Goal: Information Seeking & Learning: Find specific page/section

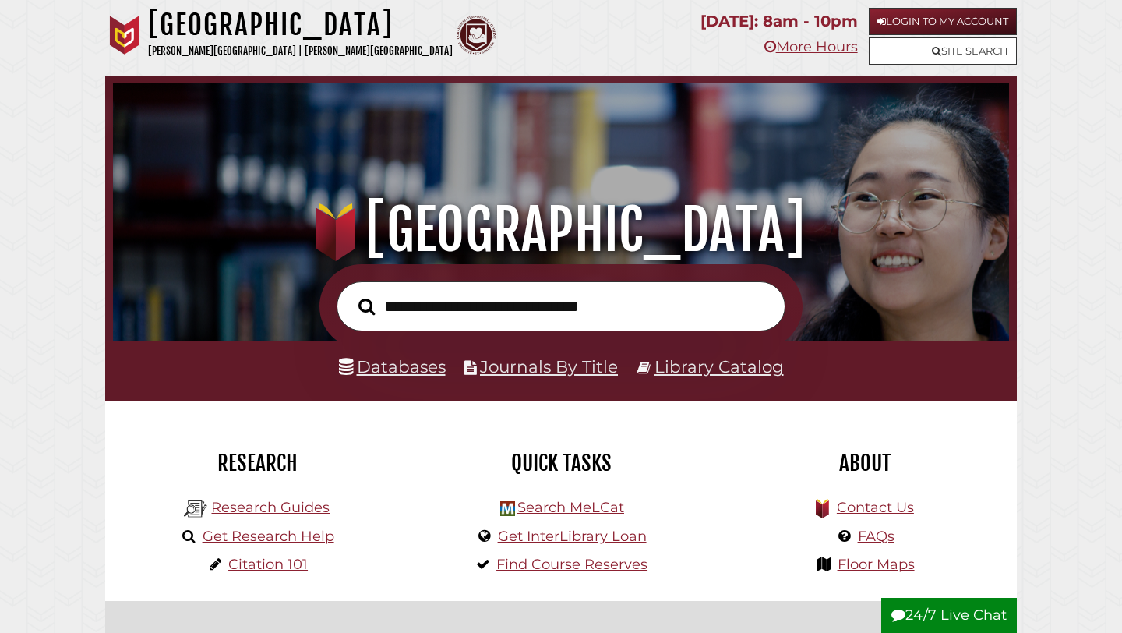
scroll to position [296, 888]
click at [395, 366] on link "Databases" at bounding box center [392, 366] width 107 height 20
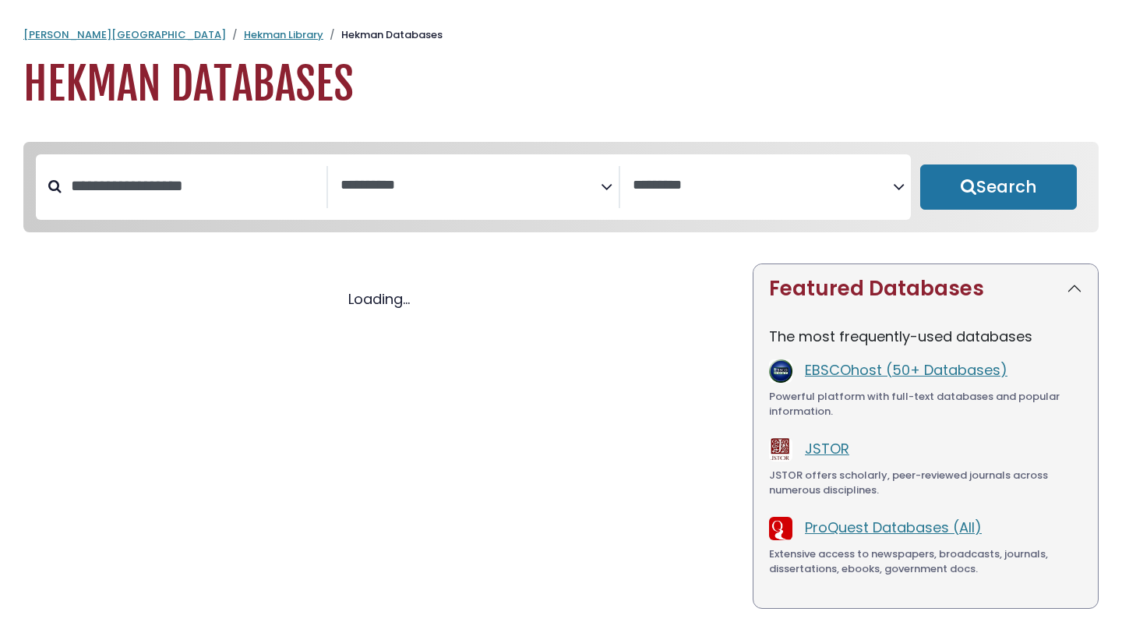
select select "Database Subject Filter"
select select "Database Vendors Filter"
select select "Database Subject Filter"
select select "Database Vendors Filter"
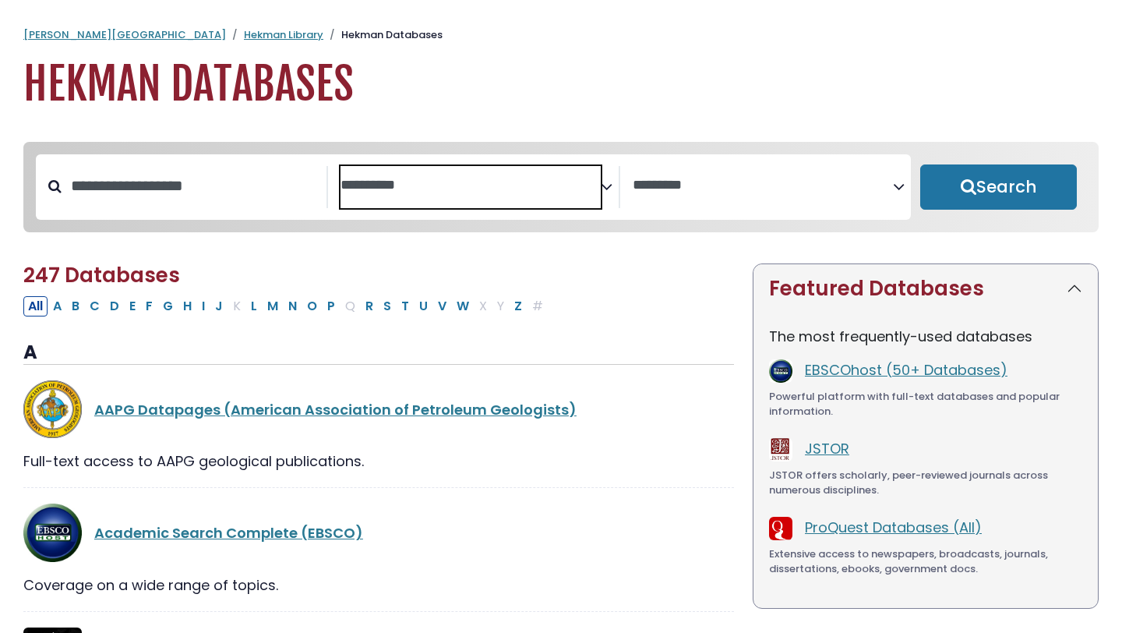
click at [454, 181] on textarea "Search" at bounding box center [471, 186] width 260 height 16
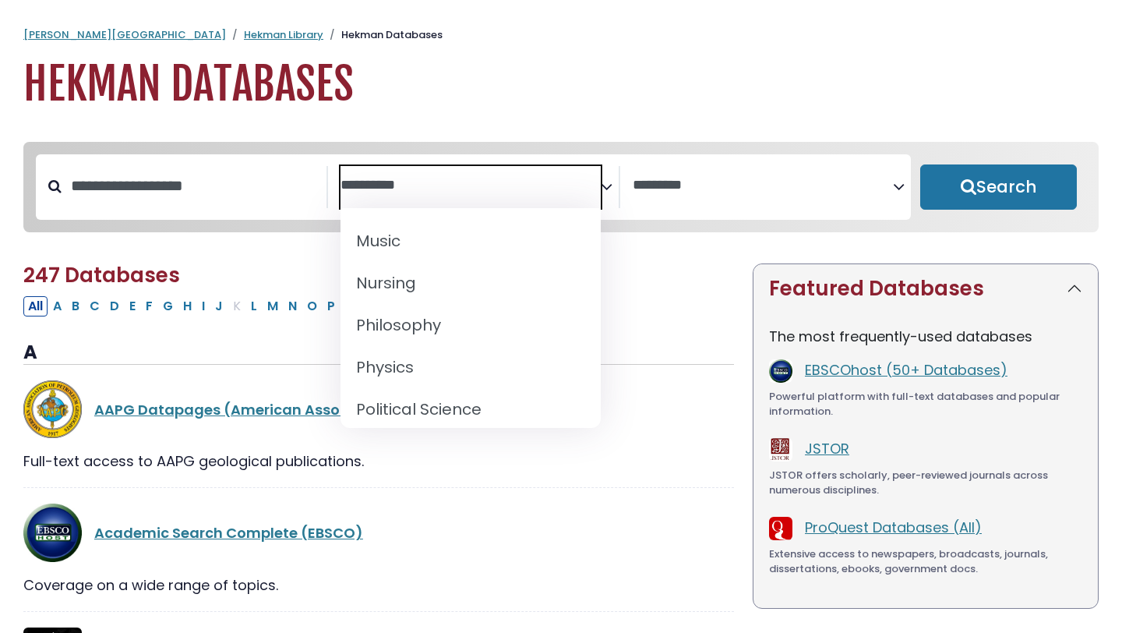
scroll to position [1231, 0]
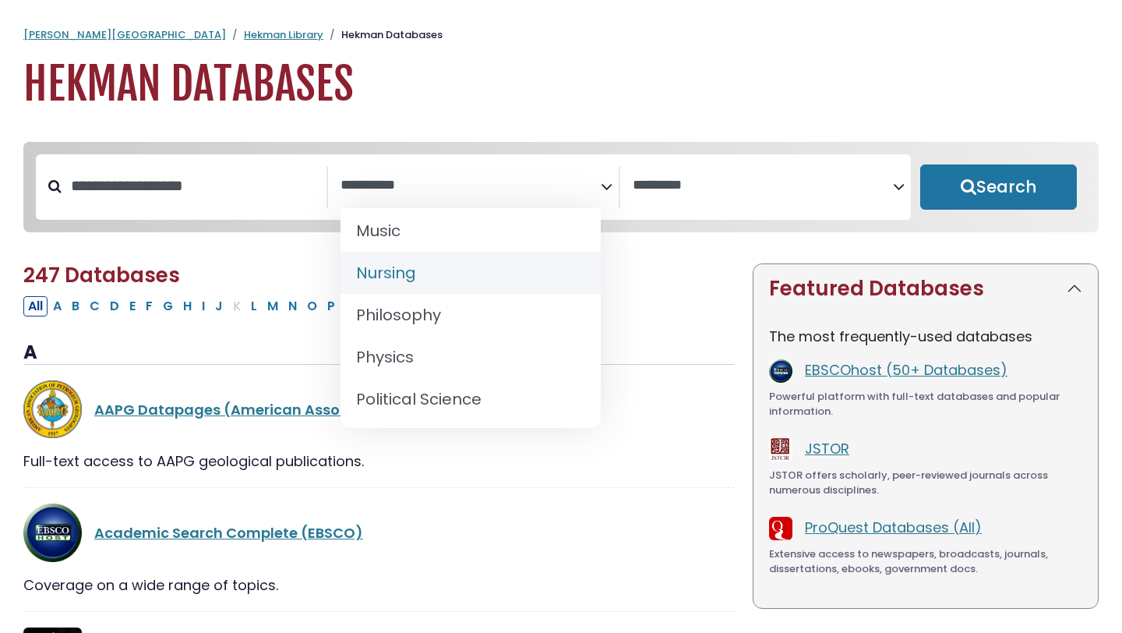
select select "*****"
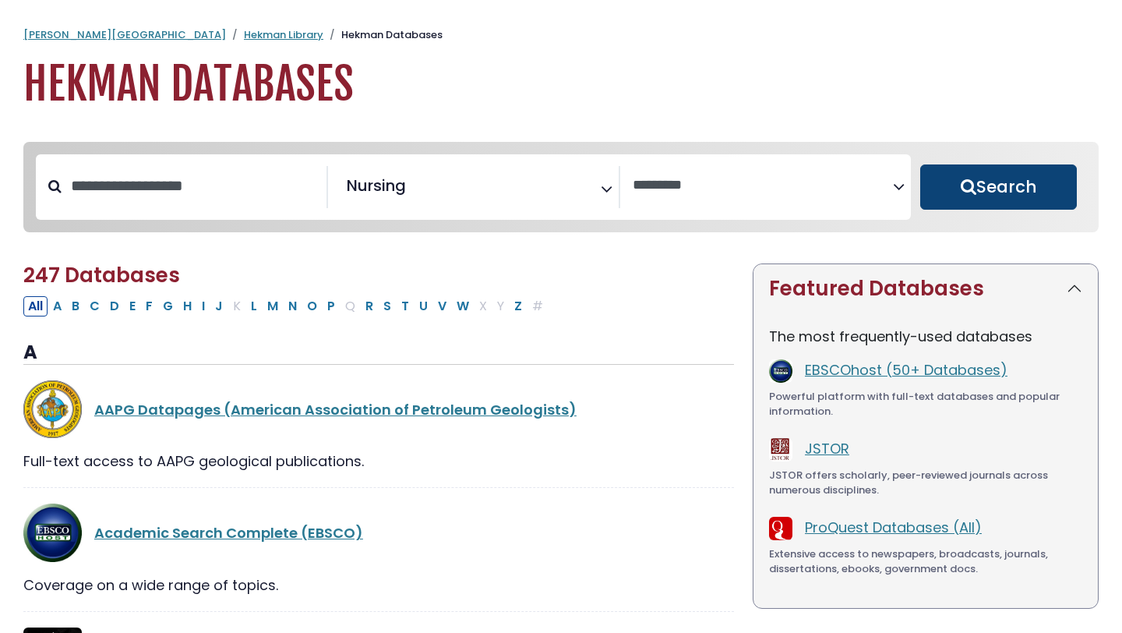
click at [1001, 168] on button "Search" at bounding box center [998, 186] width 157 height 45
select select "Database Vendors Filter"
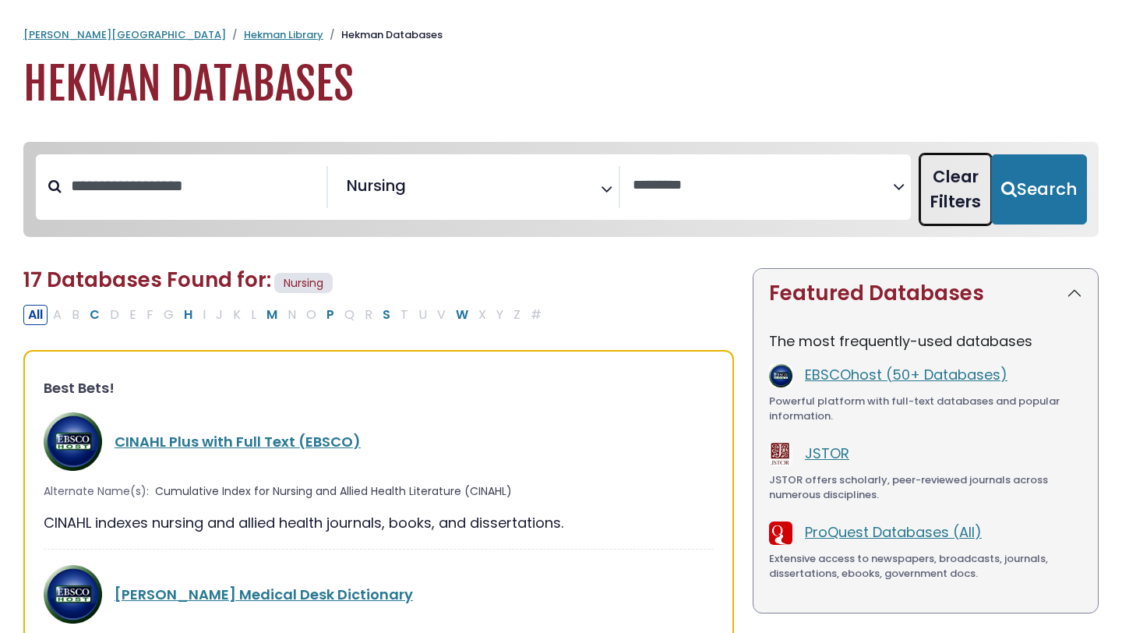
click at [991, 189] on button "Clear Filters" at bounding box center [955, 189] width 71 height 70
select select "Database Subject Filter"
select select "Database Vendors Filter"
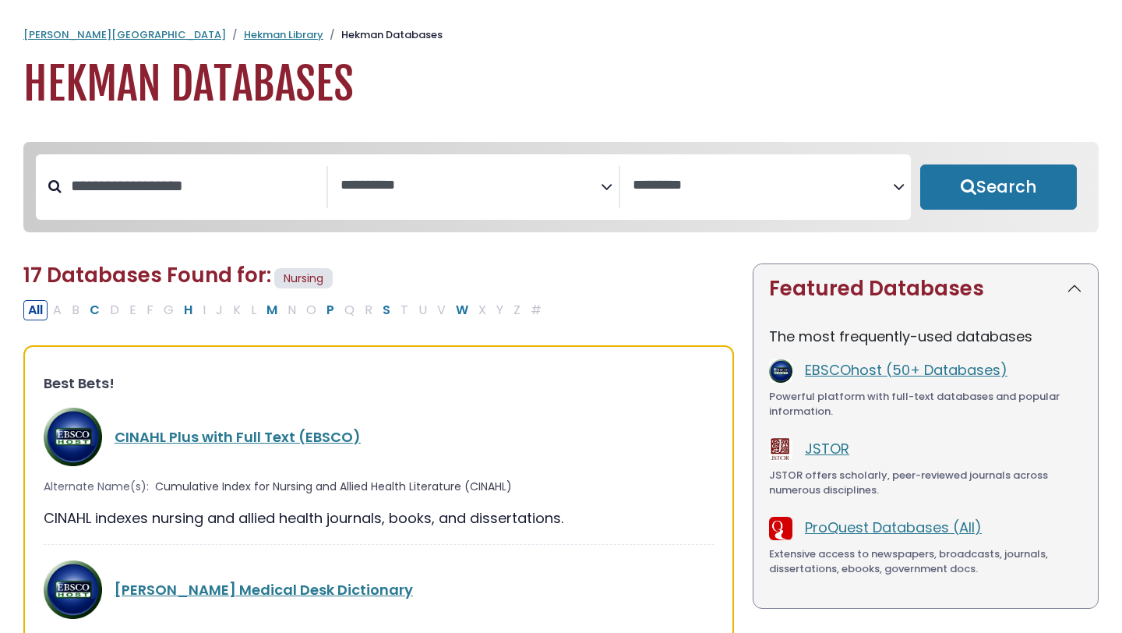
select select "Database Subject Filter"
select select "Database Vendors Filter"
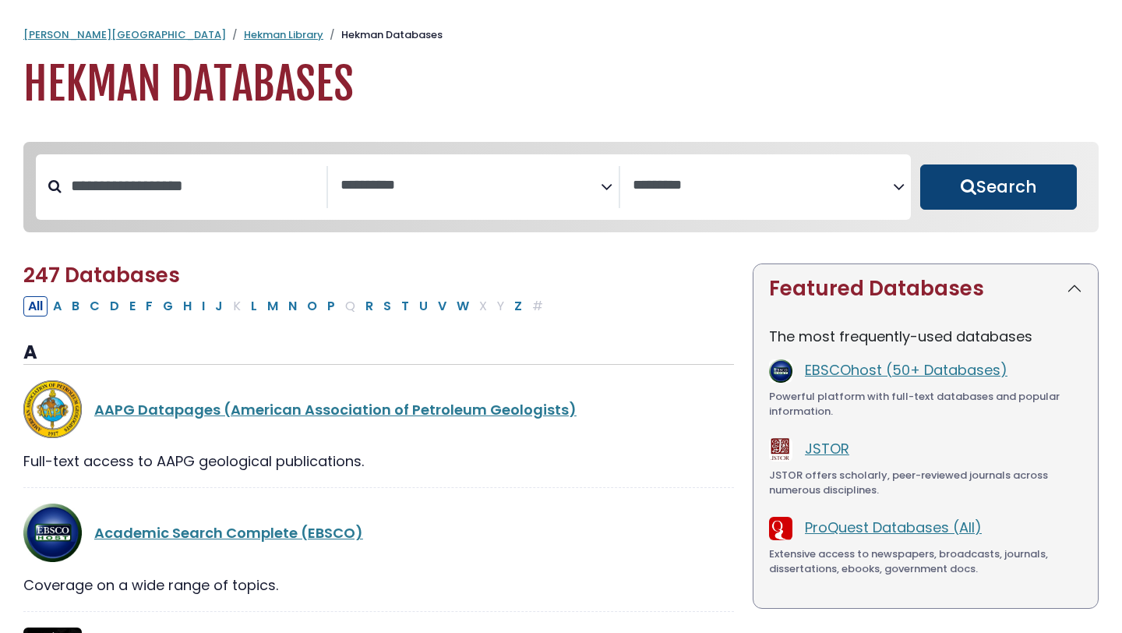
click at [1015, 185] on button "Search" at bounding box center [998, 186] width 157 height 45
select select "Database Subject Filter"
select select "Database Vendors Filter"
click at [526, 168] on span "Search filters" at bounding box center [471, 187] width 260 height 42
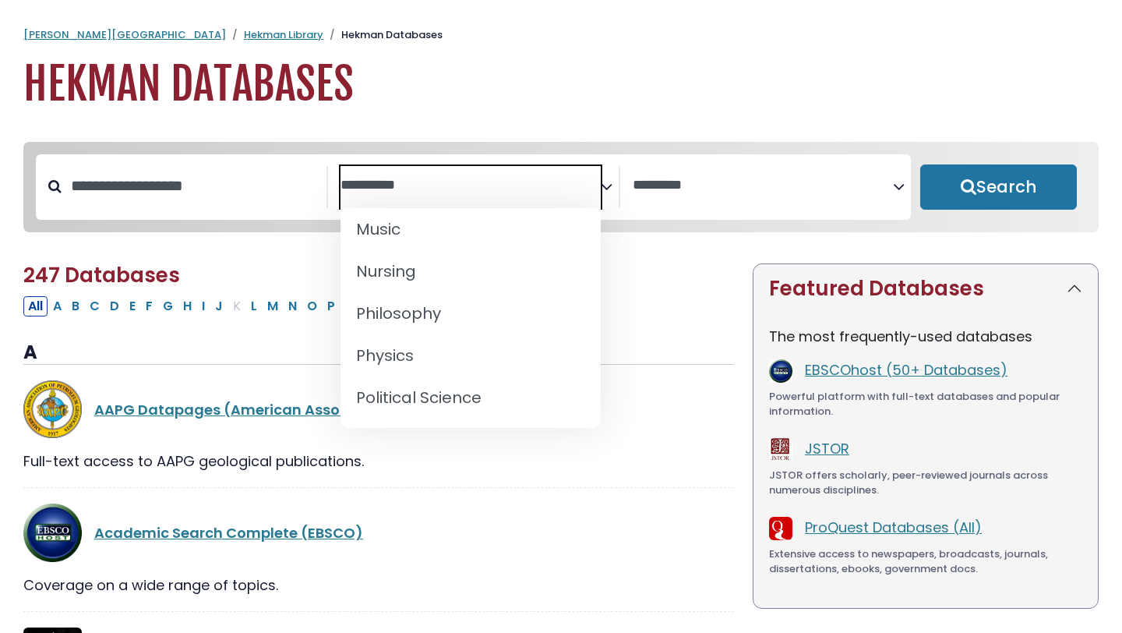
scroll to position [1232, 0]
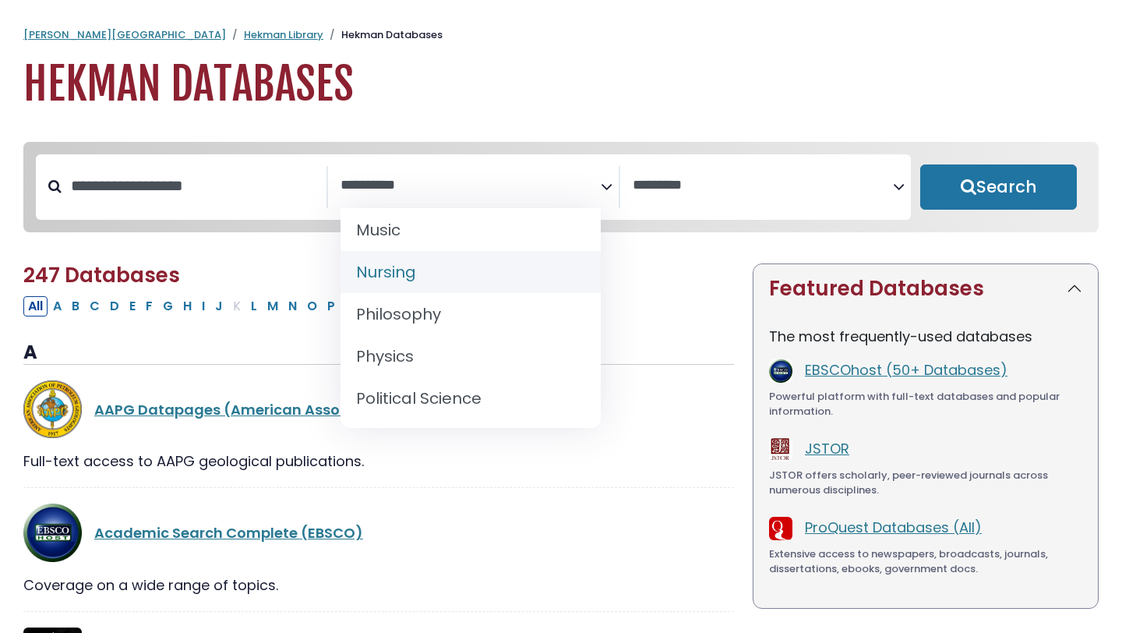
select select "*****"
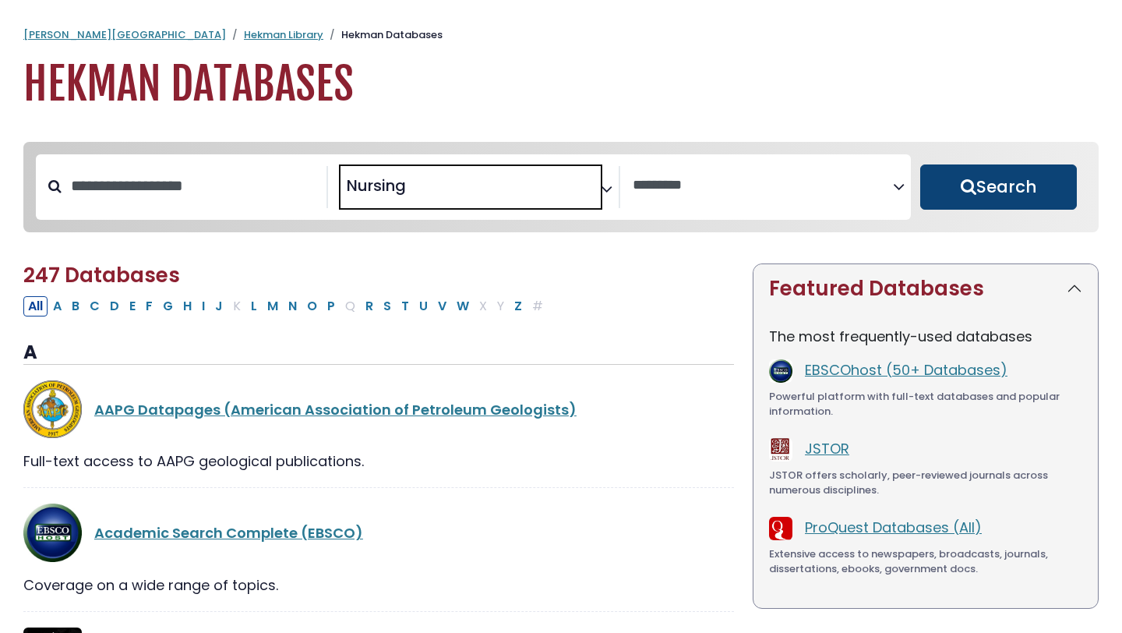
click at [969, 185] on button "Search" at bounding box center [998, 186] width 157 height 45
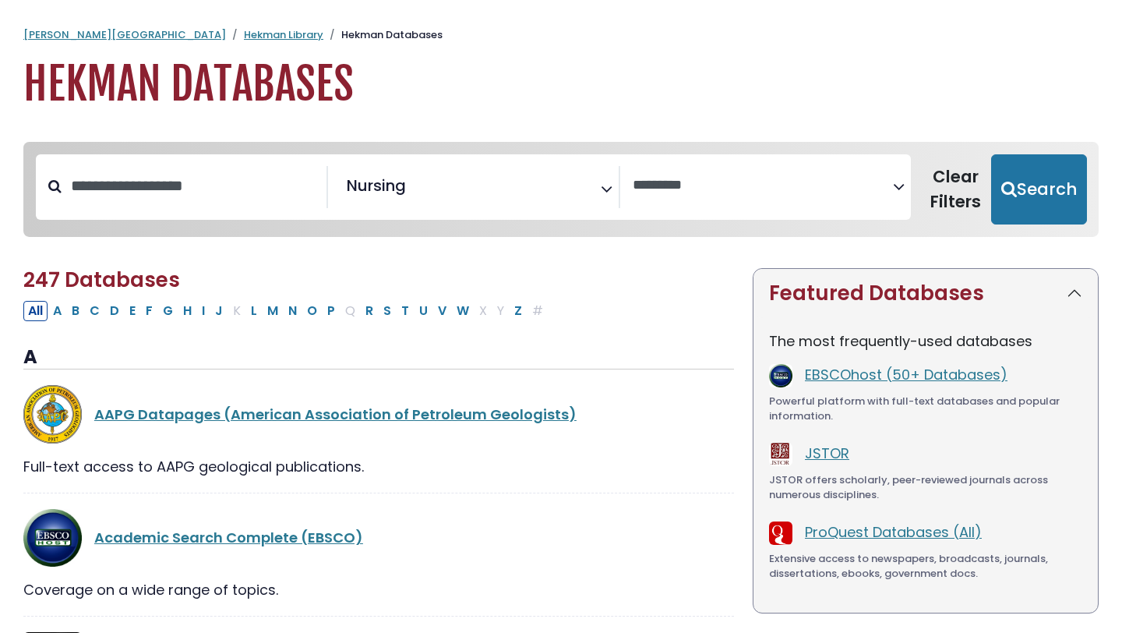
select select "Database Vendors Filter"
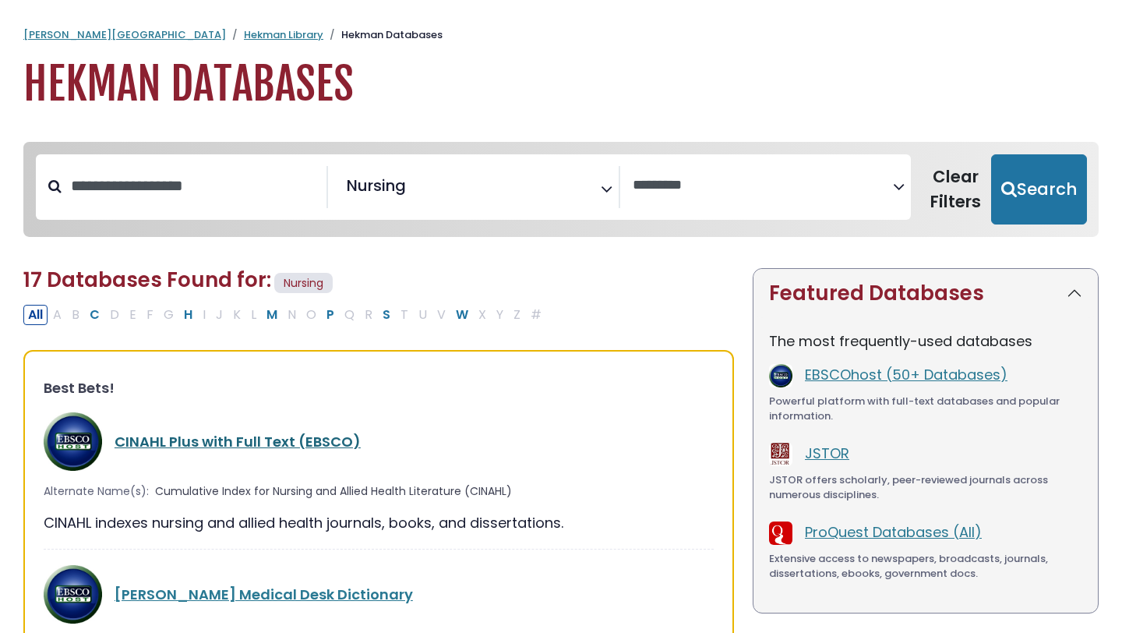
click at [129, 445] on link "CINAHL Plus with Full Text (EBSCO)" at bounding box center [238, 441] width 246 height 19
